Goal: Task Accomplishment & Management: Manage account settings

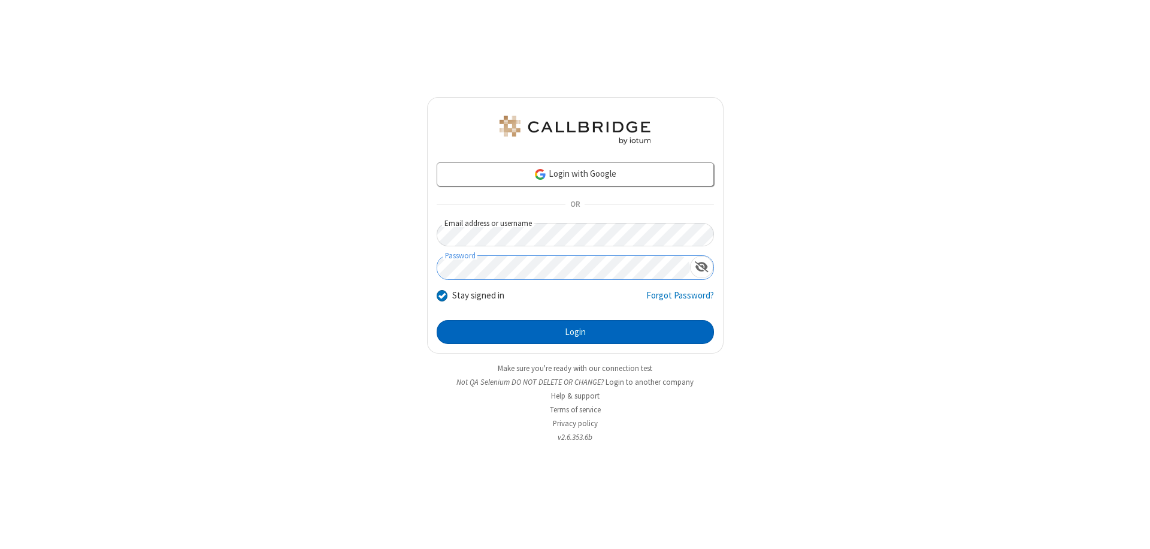
click at [575, 332] on button "Login" at bounding box center [575, 332] width 277 height 24
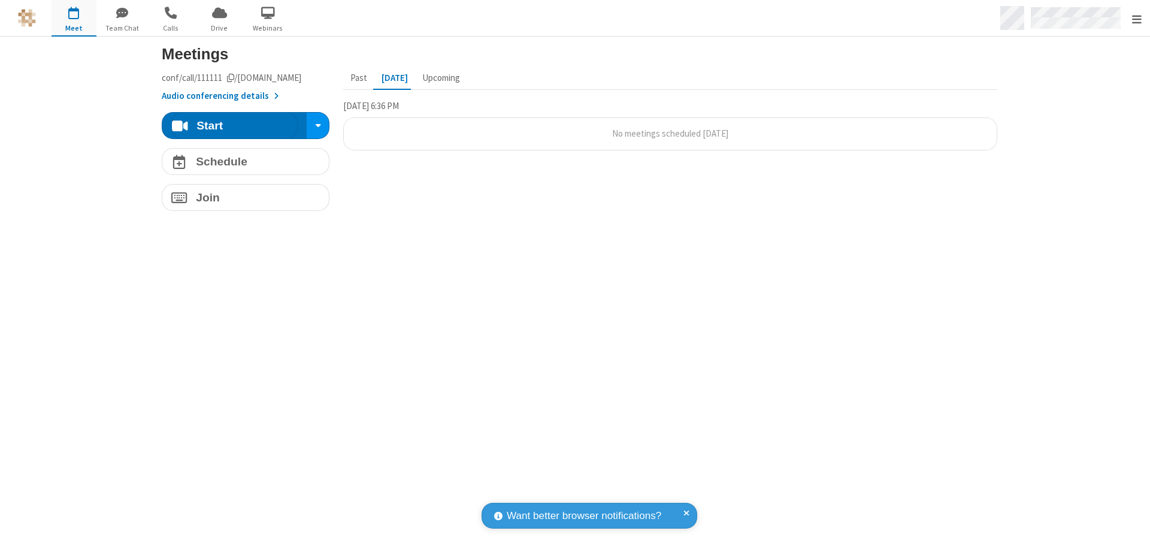
click at [1136, 19] on span "Open menu" at bounding box center [1137, 19] width 10 height 12
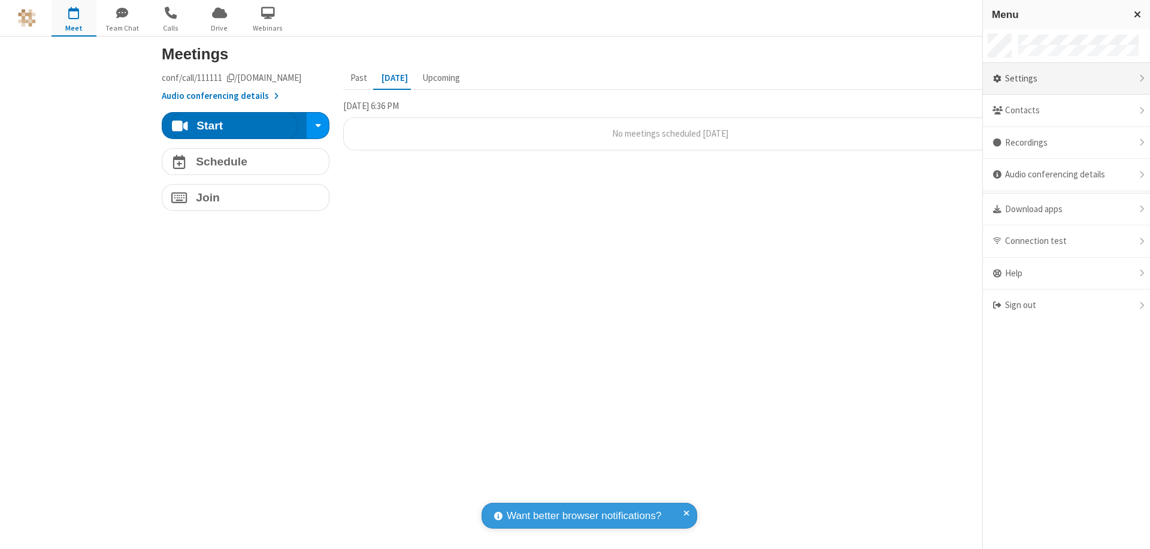
click at [1066, 78] on div "Settings" at bounding box center [1066, 79] width 167 height 32
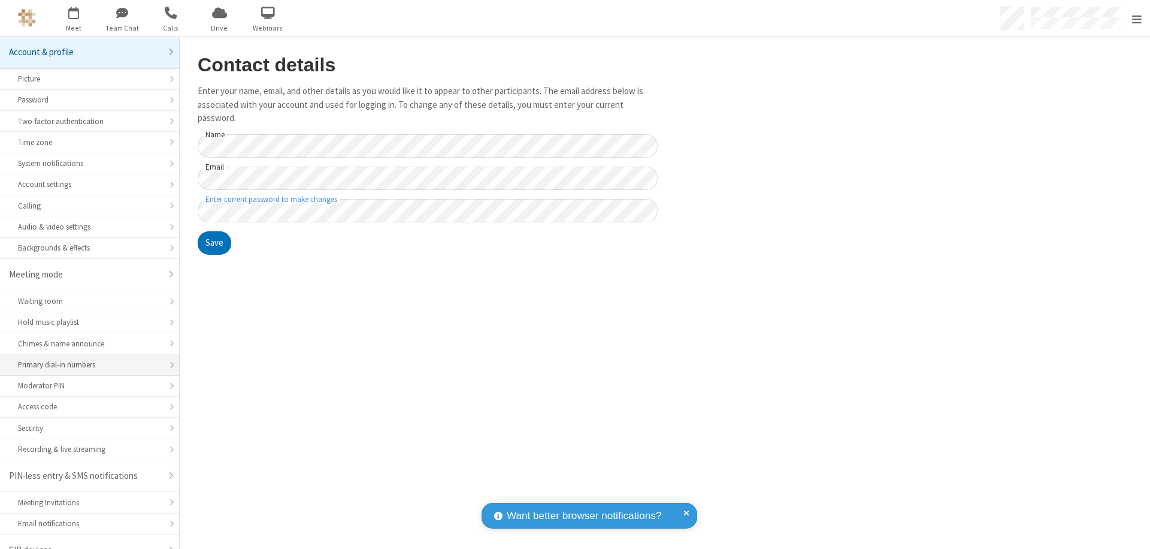
click at [85, 359] on div "Primary dial-in numbers" at bounding box center [89, 364] width 143 height 11
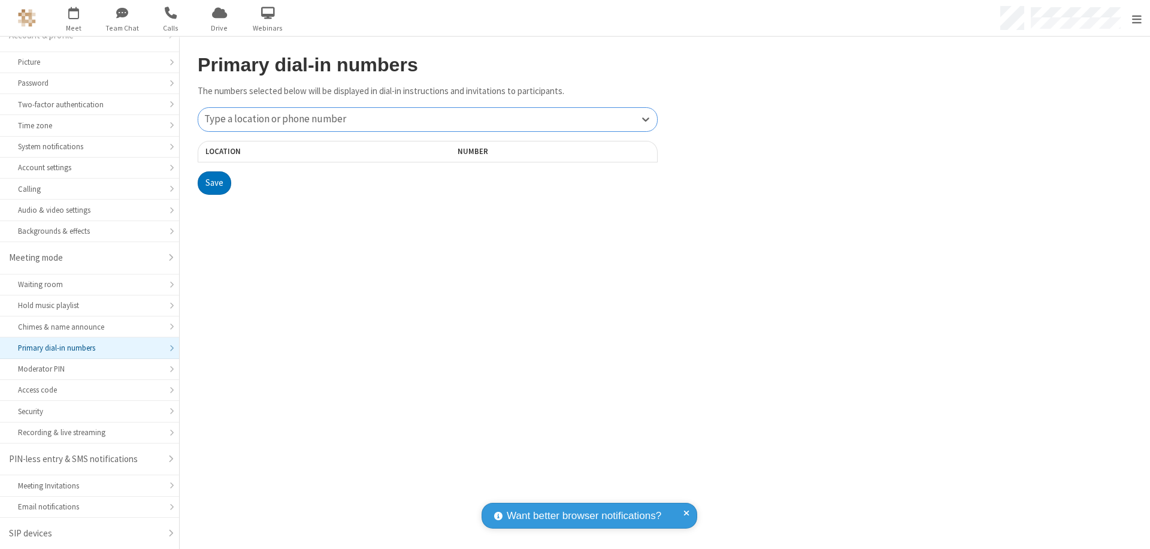
click at [428, 119] on div "Type a location or phone number" at bounding box center [427, 119] width 459 height 23
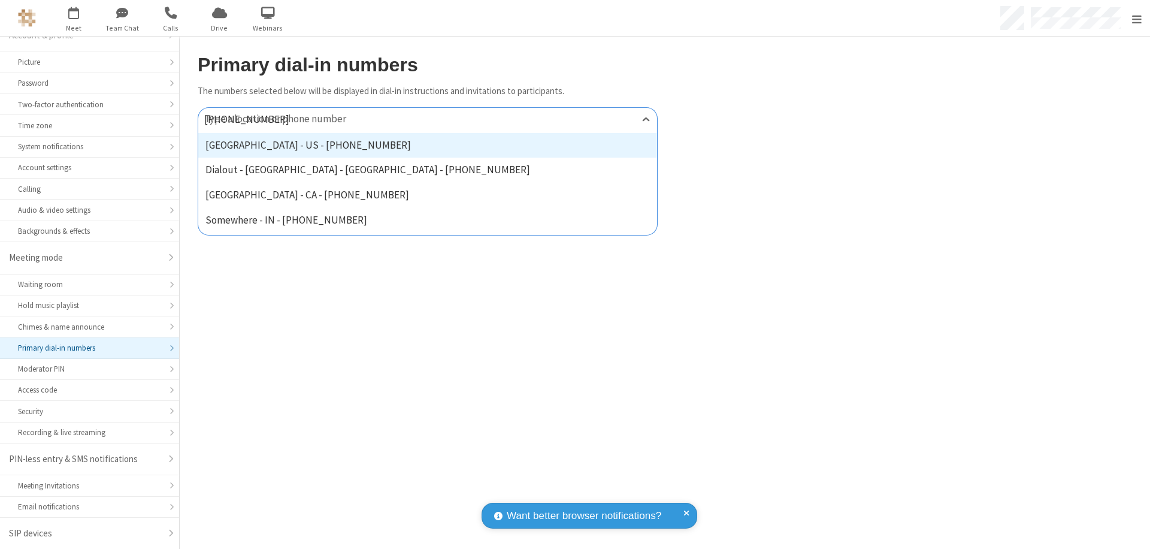
type input "[PHONE_NUMBER]"
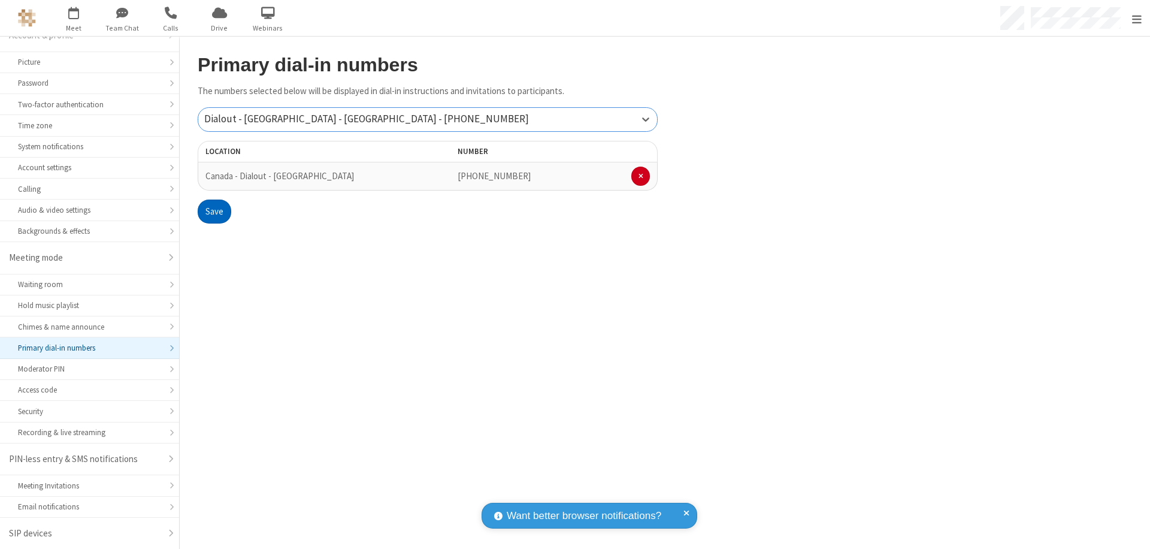
click at [214, 211] on button "Save" at bounding box center [215, 211] width 34 height 24
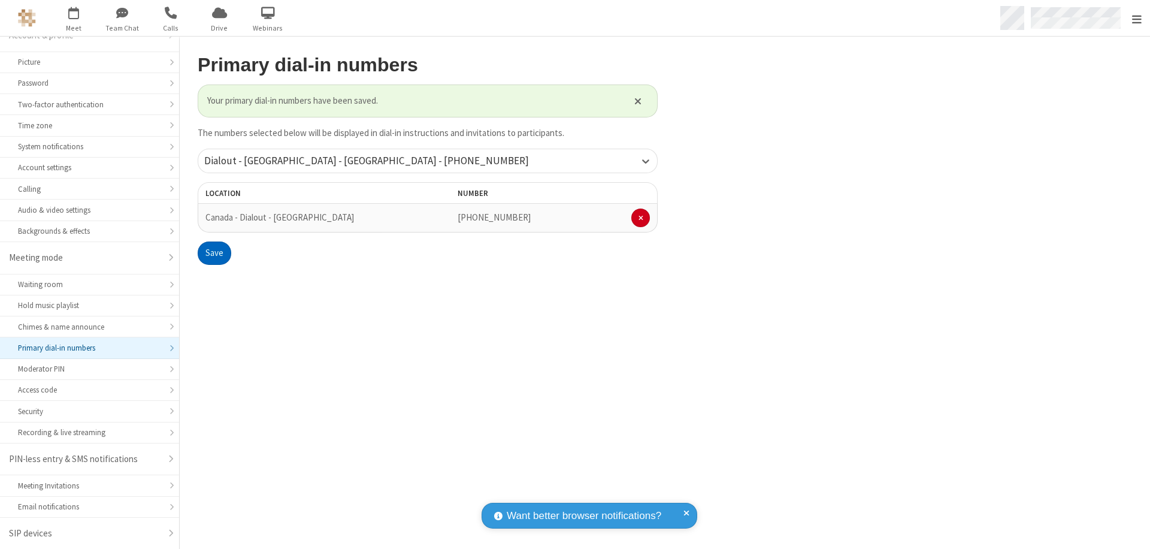
click at [1136, 19] on span "Open menu" at bounding box center [1137, 19] width 10 height 12
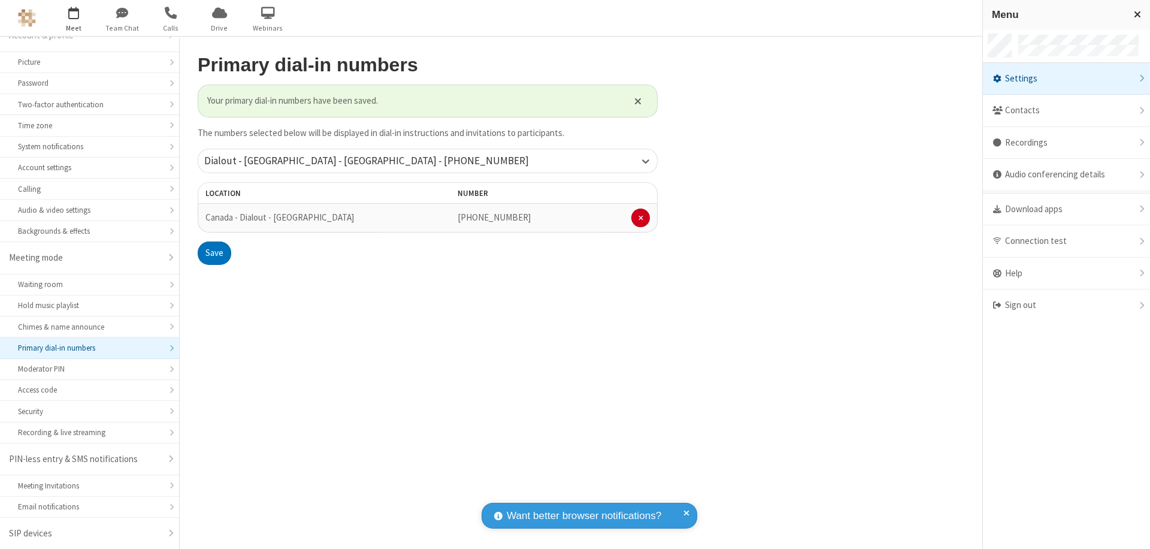
click at [74, 18] on span "button" at bounding box center [74, 12] width 45 height 20
